Goal: Check status: Check status

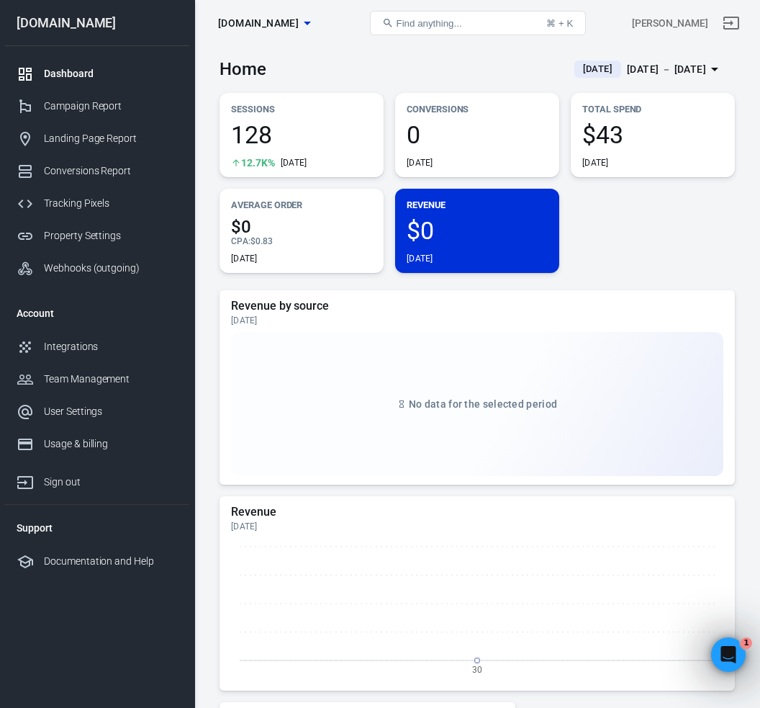
click at [87, 73] on div "Dashboard" at bounding box center [111, 73] width 134 height 15
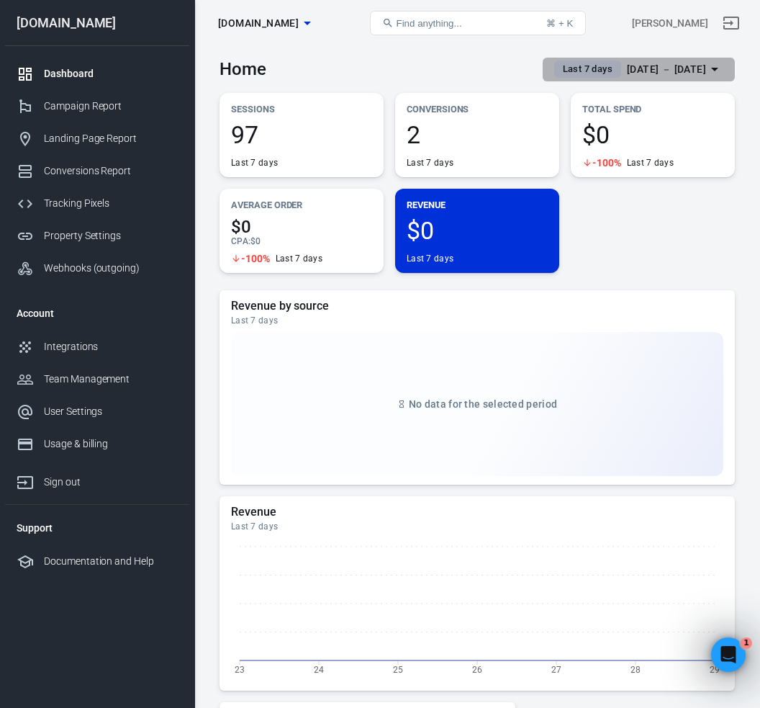
click at [568, 71] on span "Last 7 days" at bounding box center [587, 69] width 61 height 14
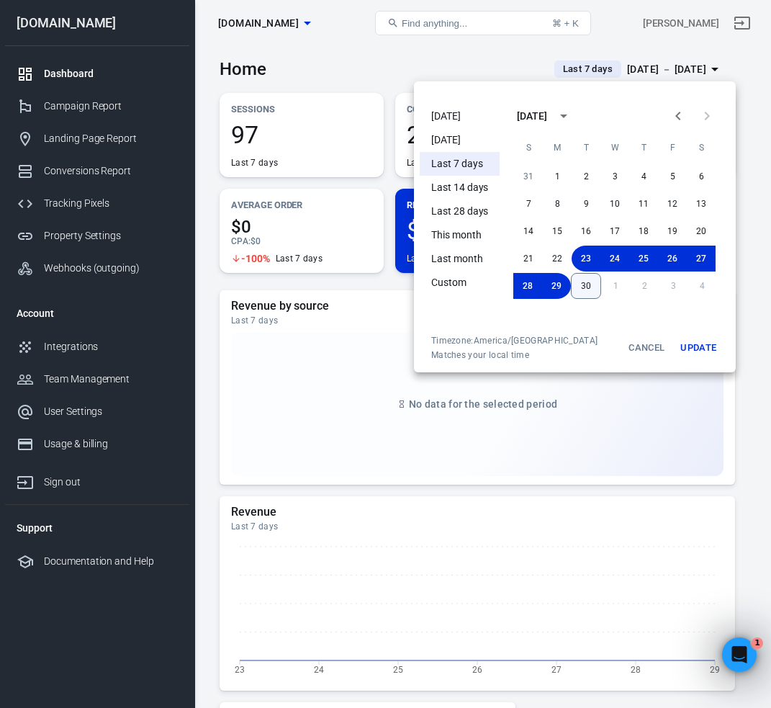
click at [582, 283] on button "30" at bounding box center [586, 286] width 30 height 26
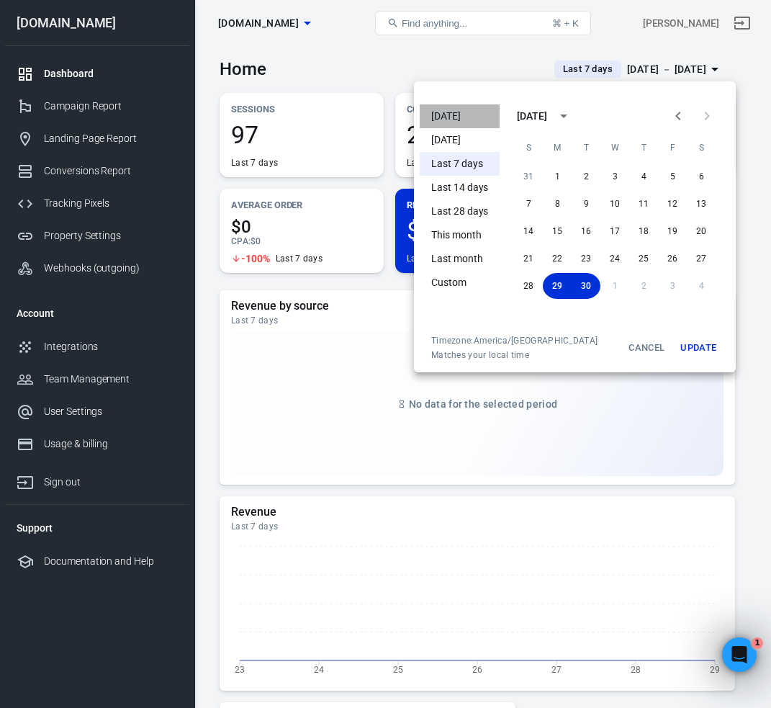
click at [467, 115] on li "[DATE]" at bounding box center [460, 116] width 80 height 24
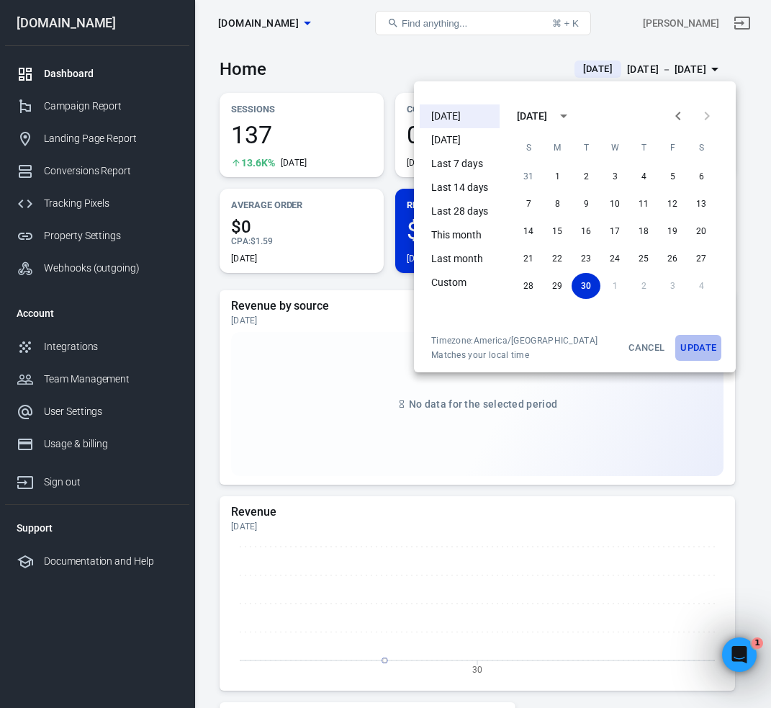
click at [708, 350] on button "Update" at bounding box center [698, 348] width 46 height 26
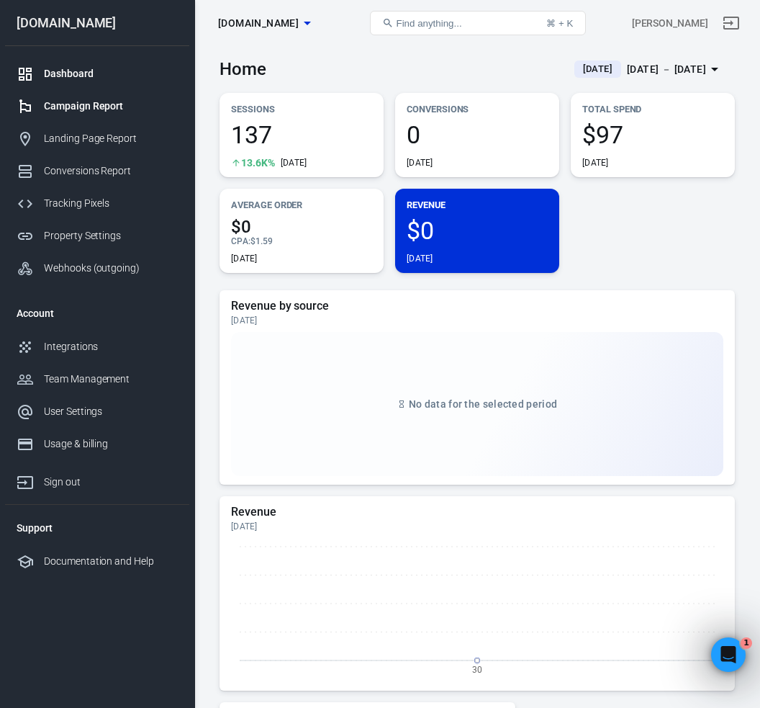
click at [140, 105] on div "Campaign Report" at bounding box center [111, 106] width 134 height 15
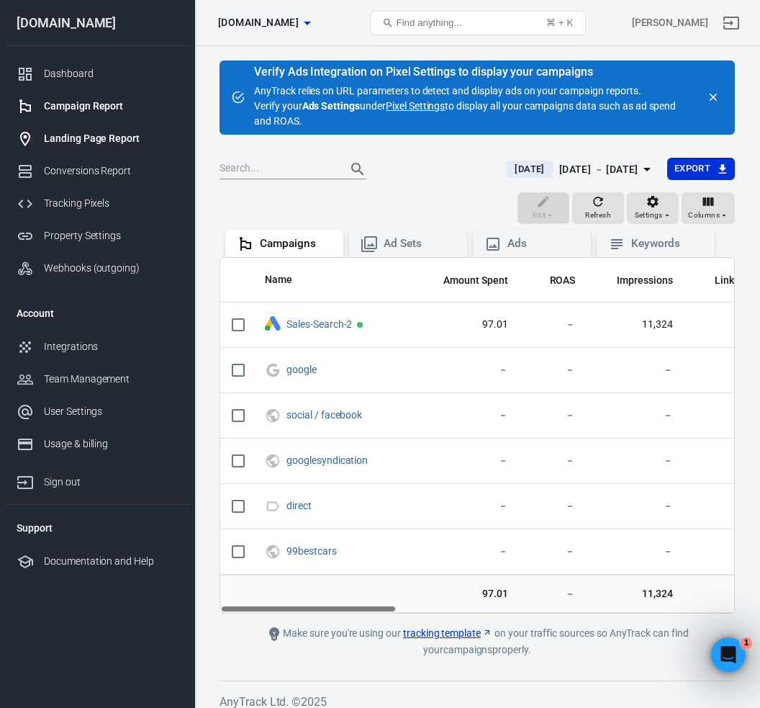
click at [107, 146] on link "Landing Page Report" at bounding box center [97, 138] width 184 height 32
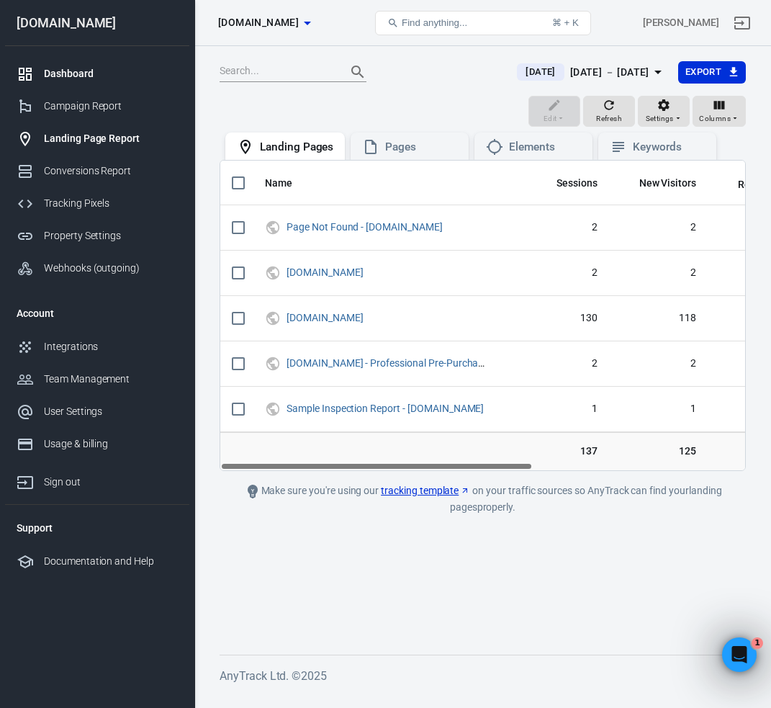
click at [62, 72] on div "Dashboard" at bounding box center [111, 73] width 134 height 15
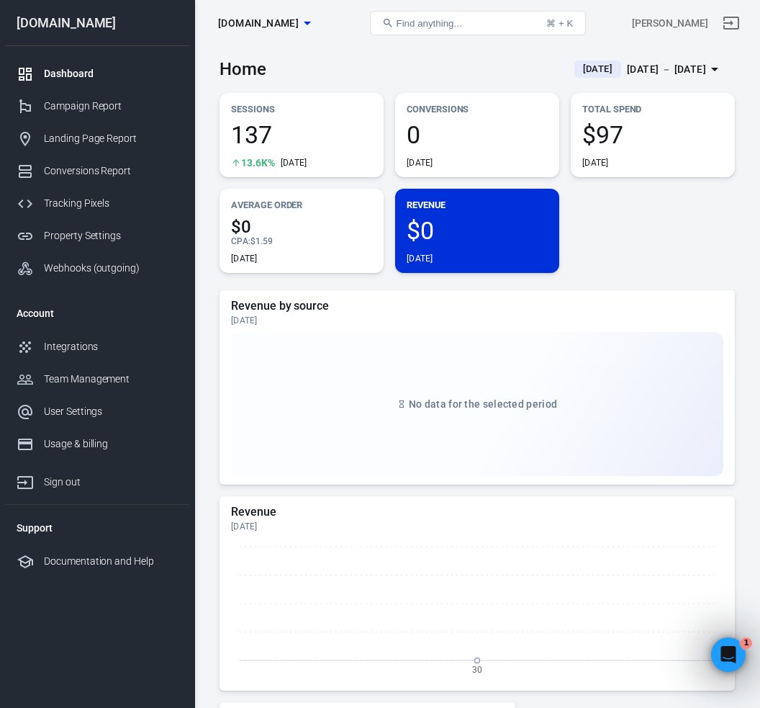
click at [71, 71] on div "Dashboard" at bounding box center [111, 73] width 134 height 15
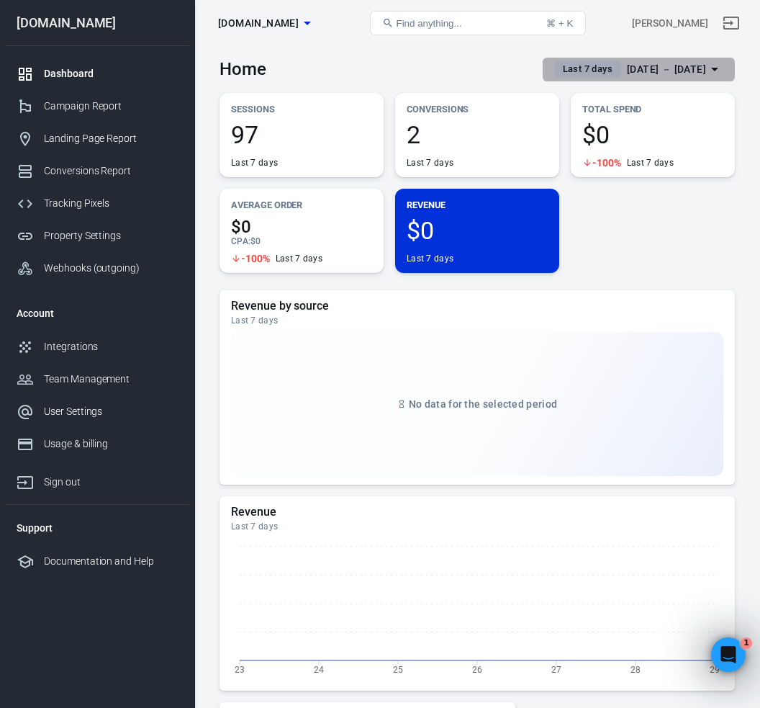
click at [714, 66] on icon "button" at bounding box center [714, 68] width 17 height 17
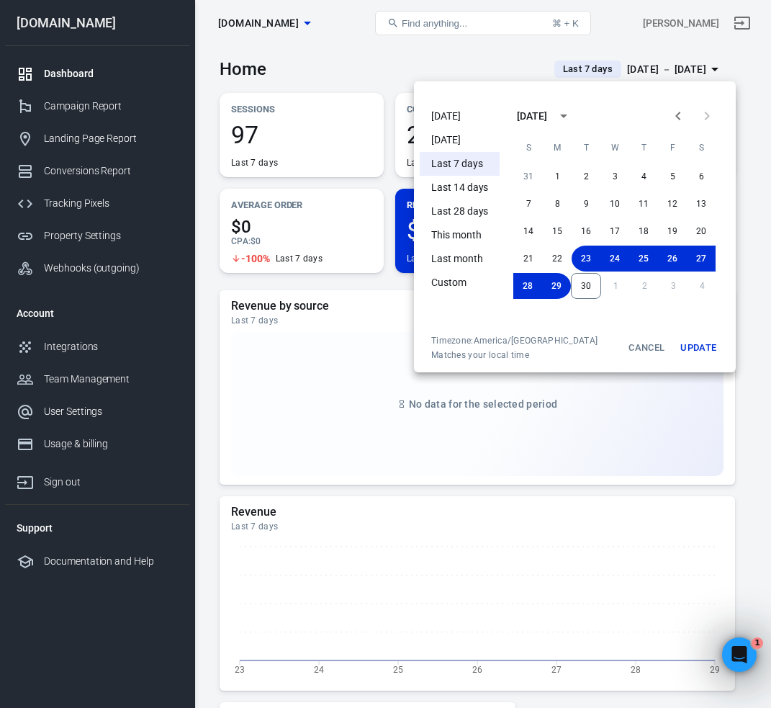
click at [445, 113] on li "[DATE]" at bounding box center [460, 116] width 80 height 24
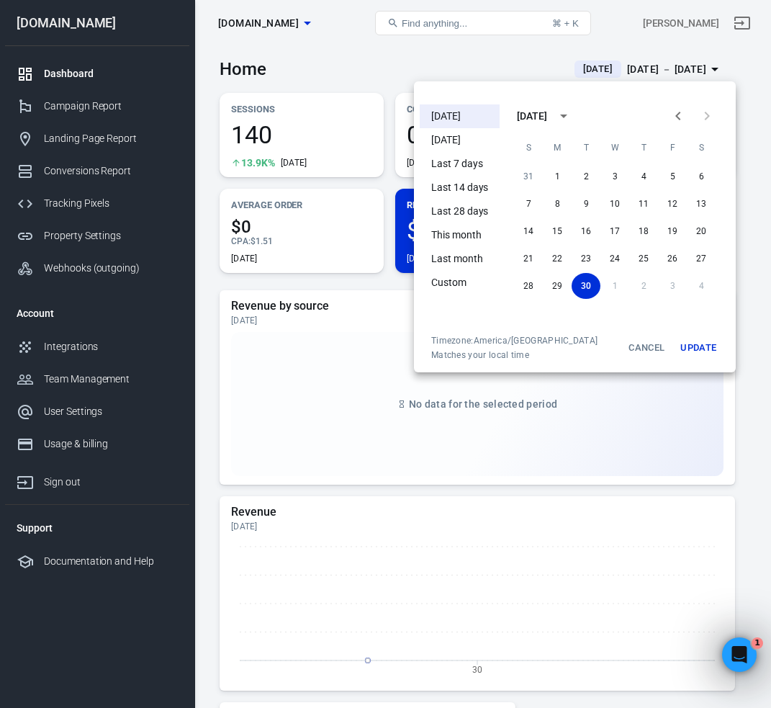
click at [359, 66] on div at bounding box center [385, 354] width 771 height 708
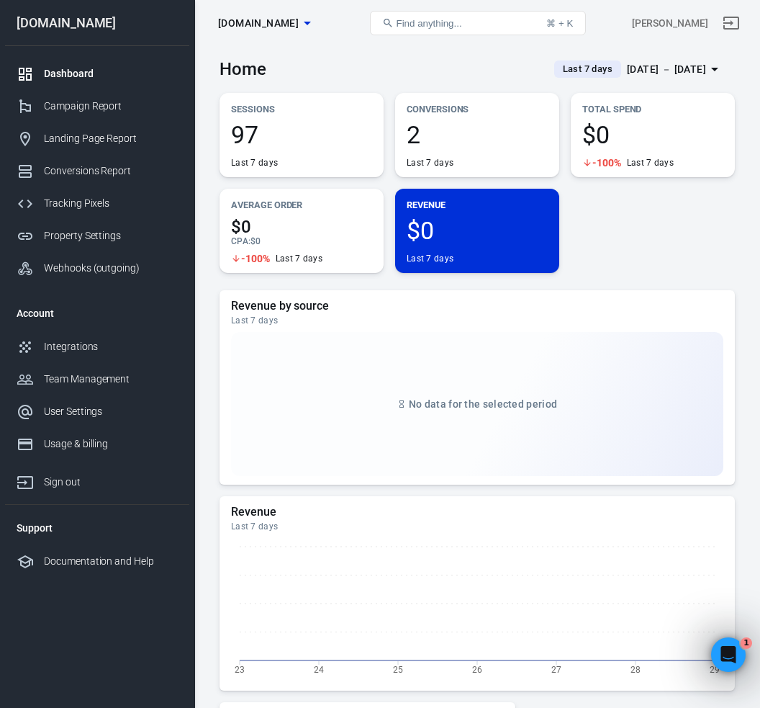
click at [628, 68] on div "[DATE] － [DATE]" at bounding box center [666, 69] width 79 height 18
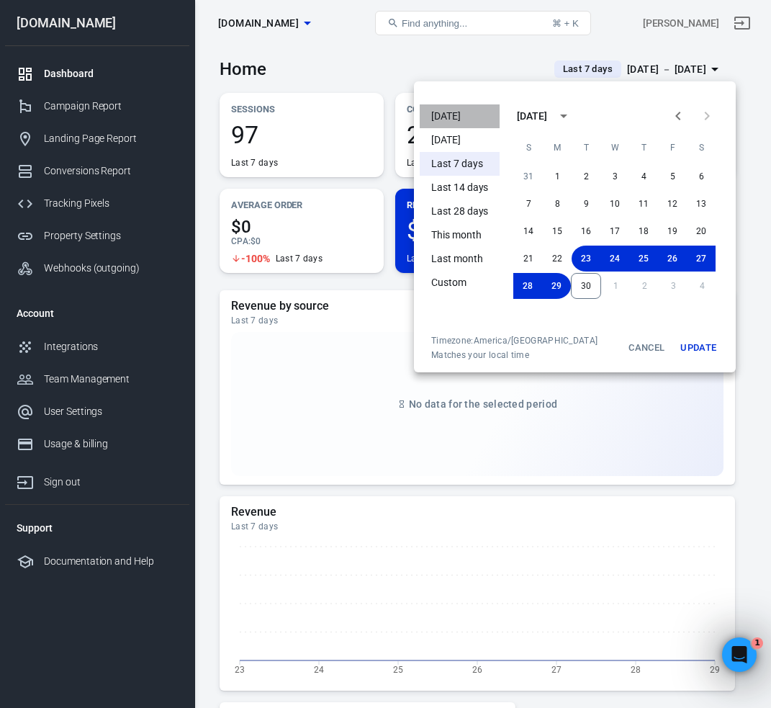
click at [472, 113] on li "[DATE]" at bounding box center [460, 116] width 80 height 24
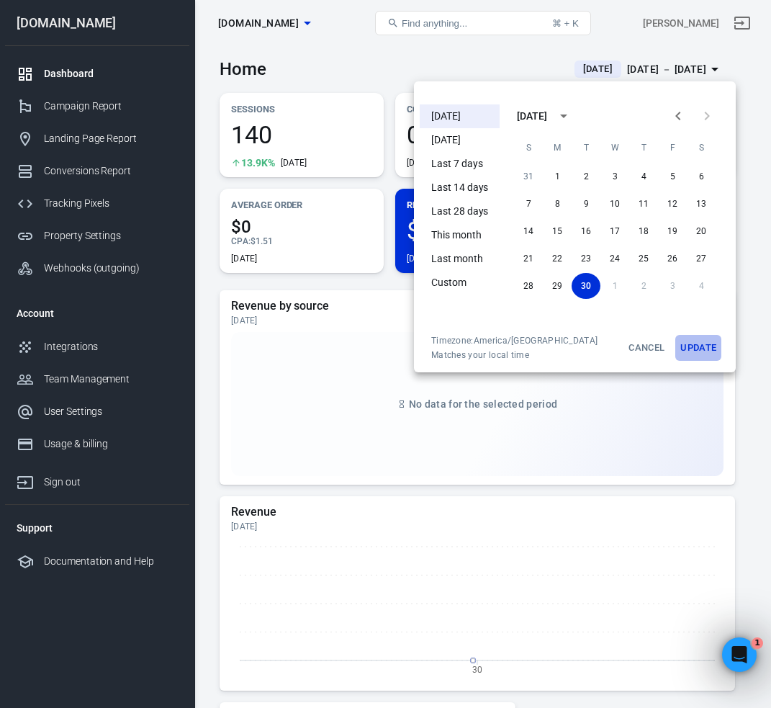
click at [702, 351] on button "Update" at bounding box center [698, 348] width 46 height 26
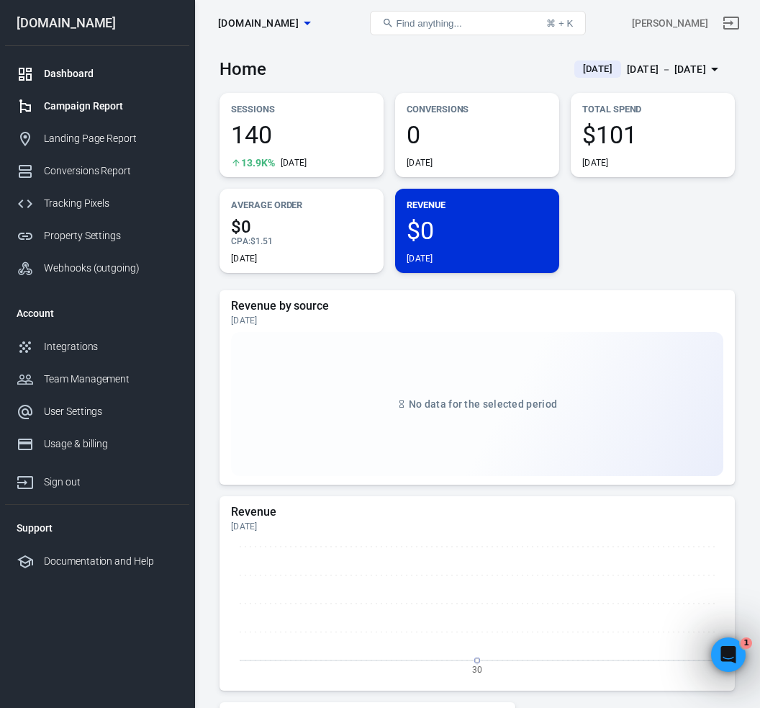
click at [64, 108] on div "Campaign Report" at bounding box center [111, 106] width 134 height 15
